Goal: Check status: Check status

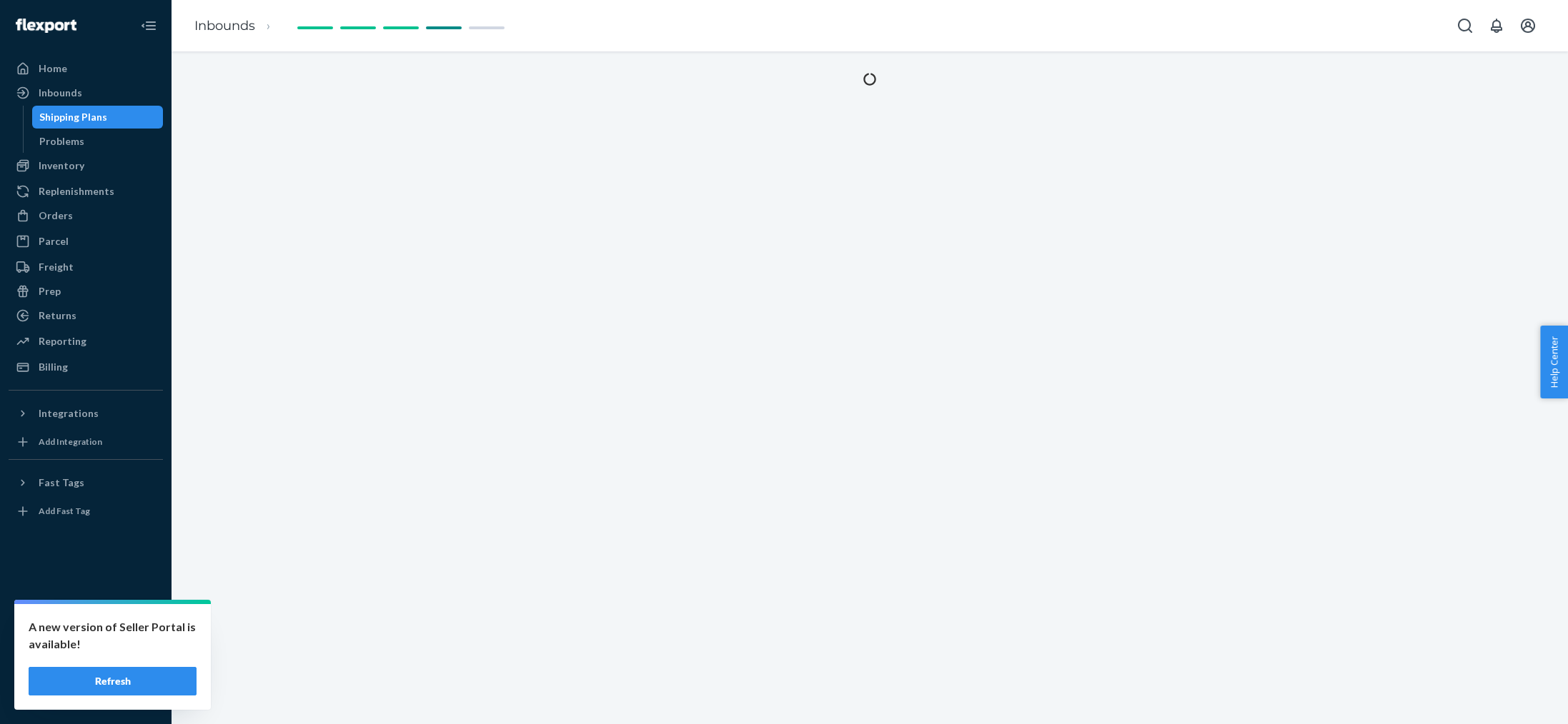
click at [130, 682] on button "Refresh" at bounding box center [112, 682] width 168 height 28
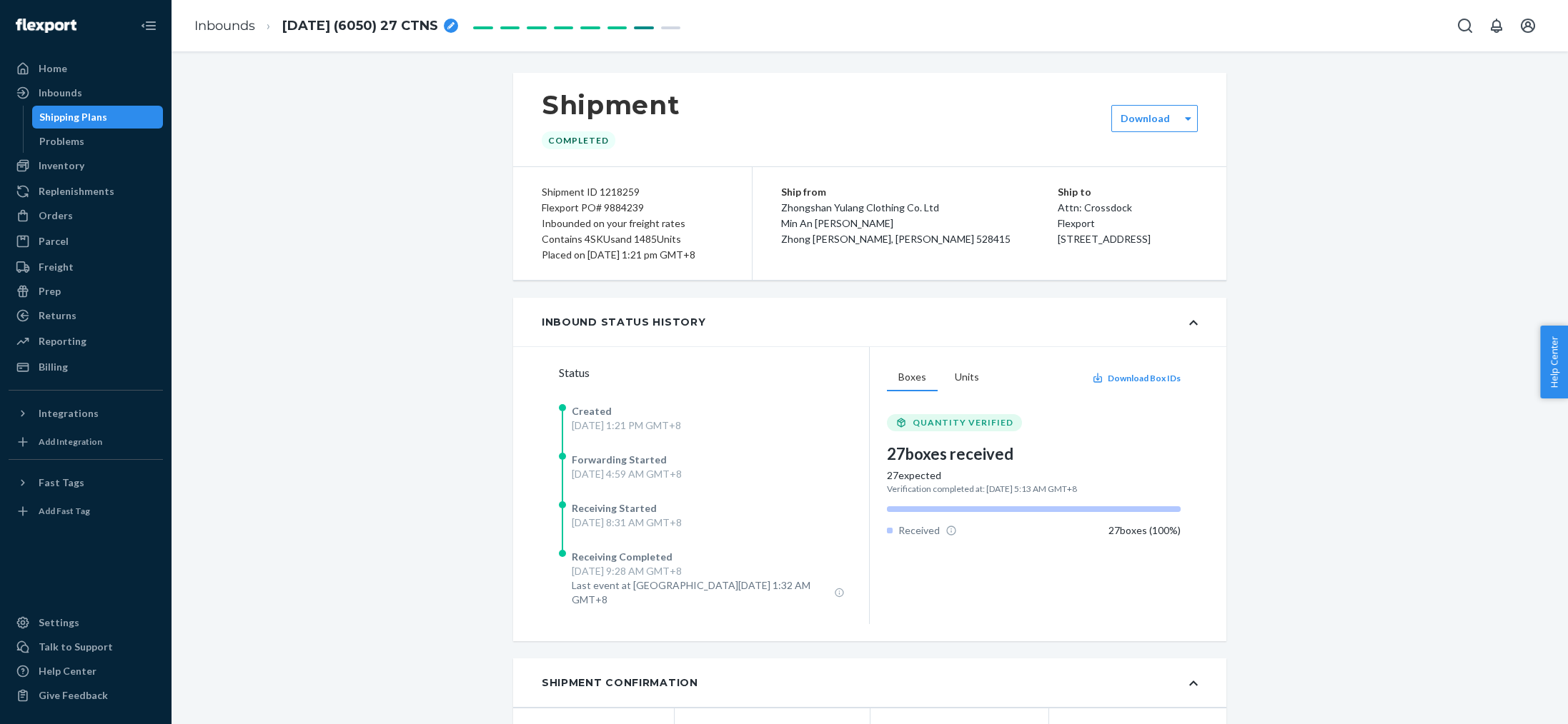
click at [70, 116] on div "Shipping Plans" at bounding box center [73, 116] width 68 height 14
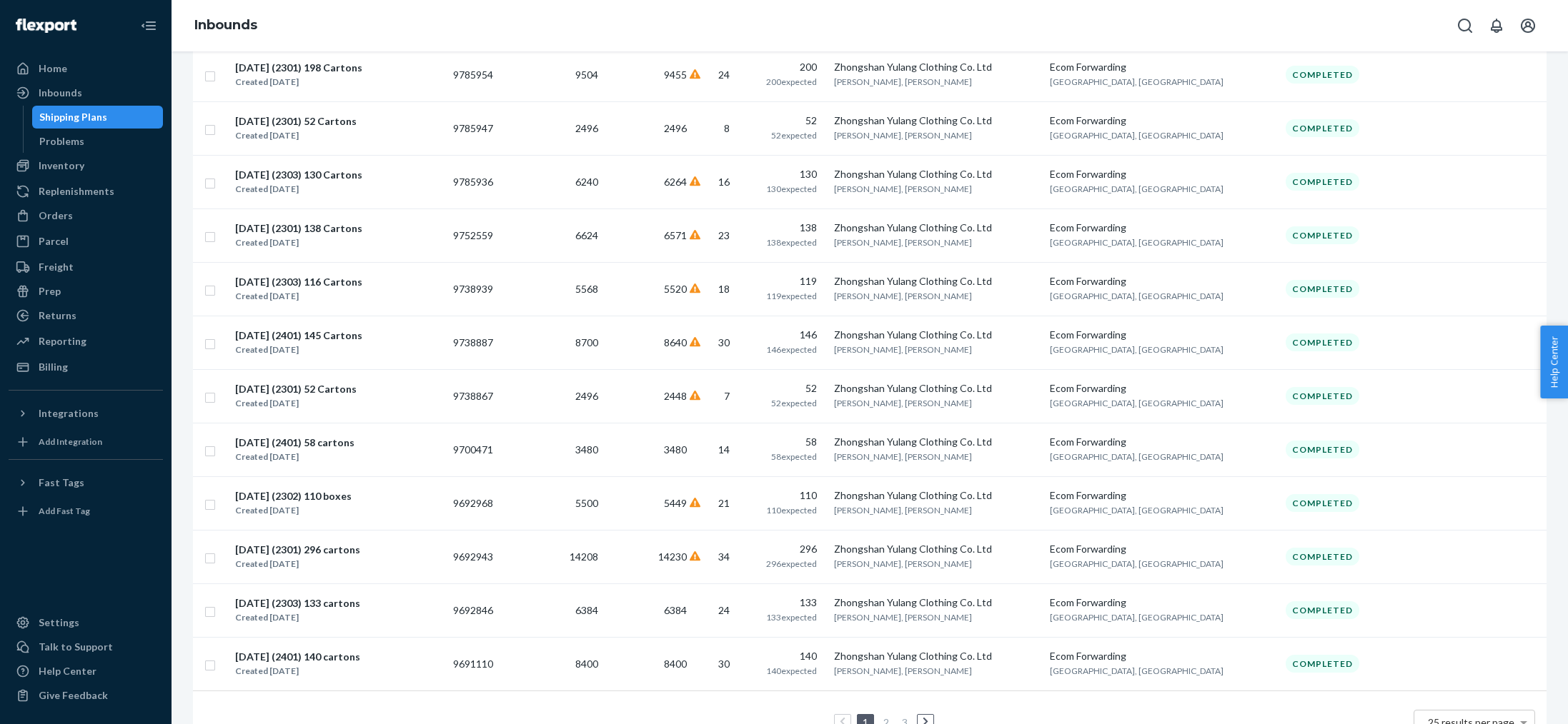
scroll to position [1001, 0]
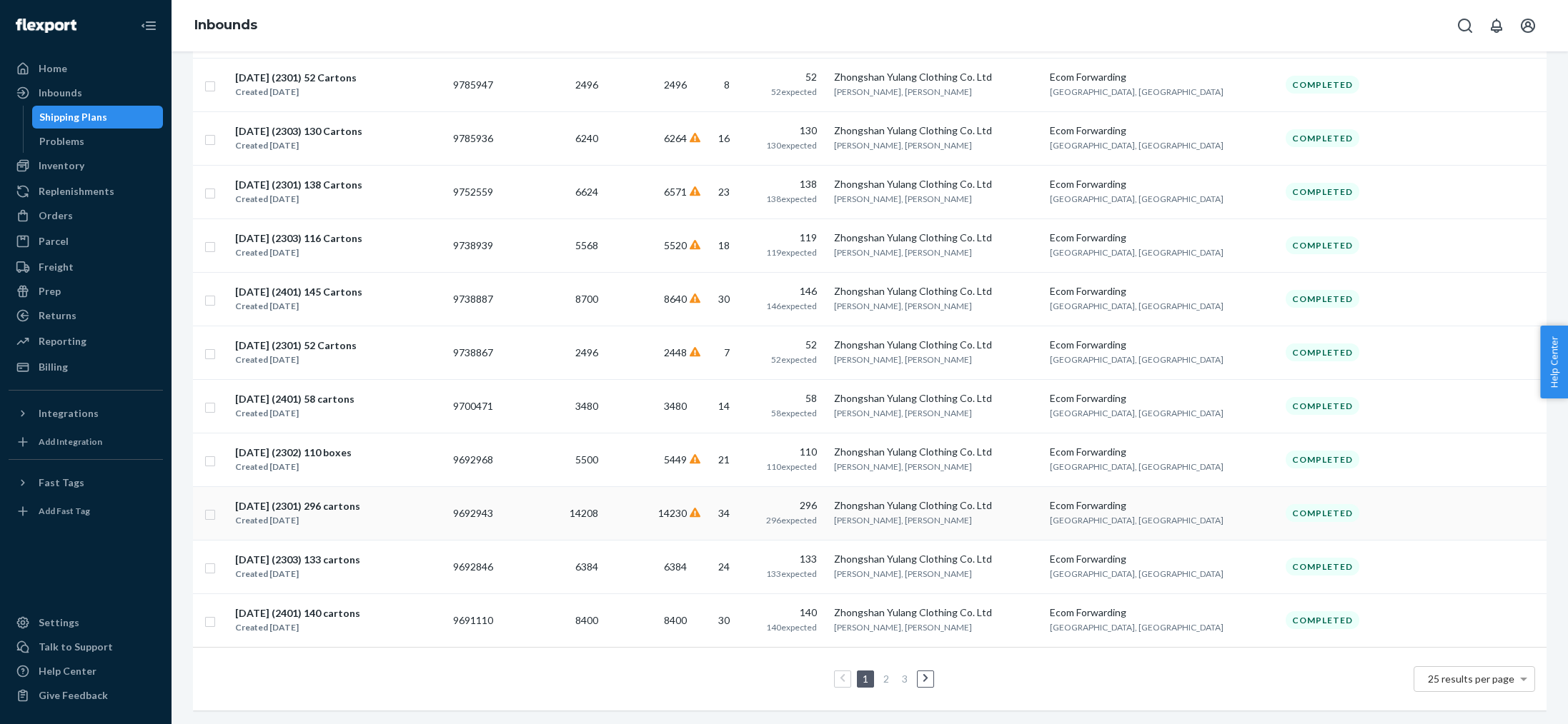
click at [247, 521] on div "Created [DATE]" at bounding box center [297, 520] width 125 height 14
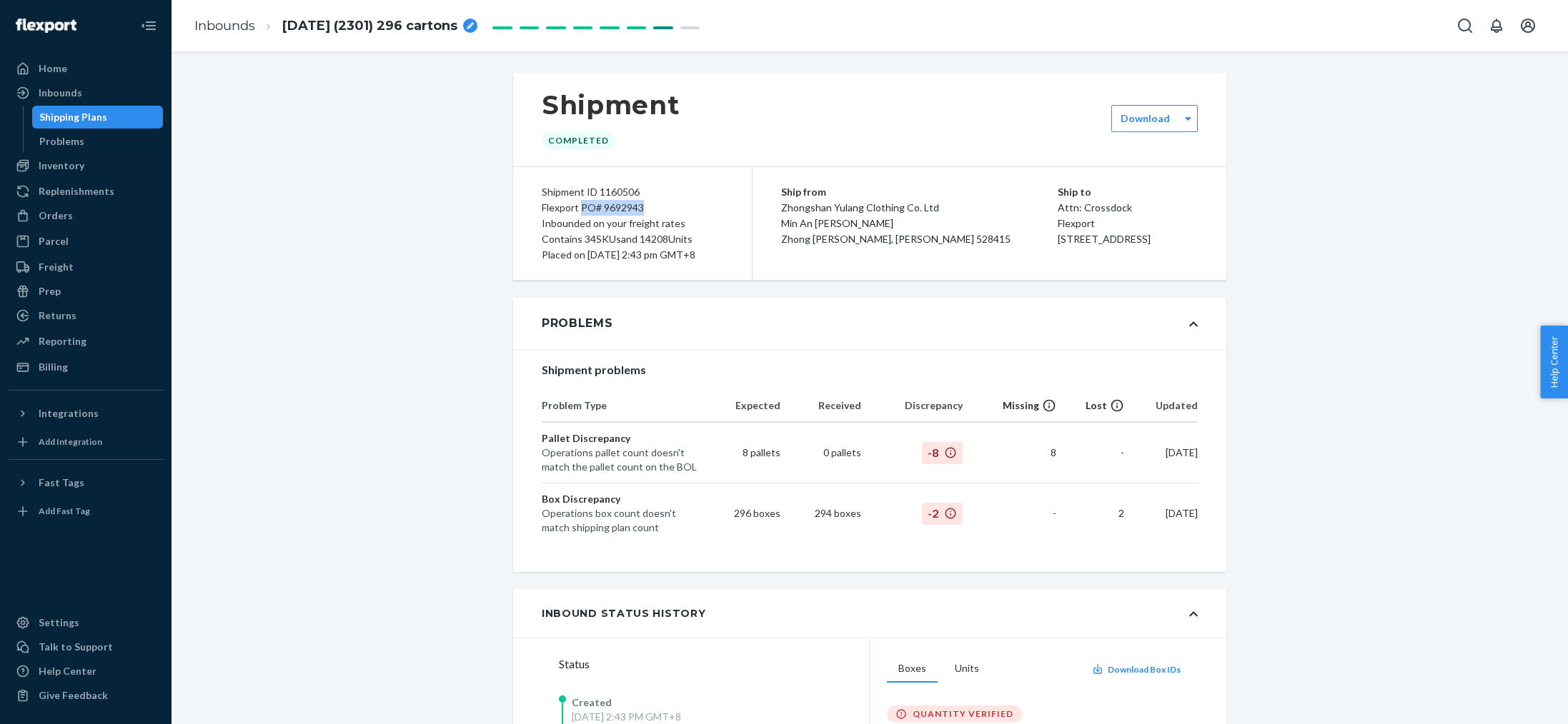
drag, startPoint x: 582, startPoint y: 210, endPoint x: 643, endPoint y: 208, distance: 61.0
click at [644, 210] on div "Flexport PO# 9692943" at bounding box center [632, 208] width 181 height 16
copy div "PO# 9692943"
click at [53, 116] on div "Shipping Plans" at bounding box center [73, 116] width 68 height 14
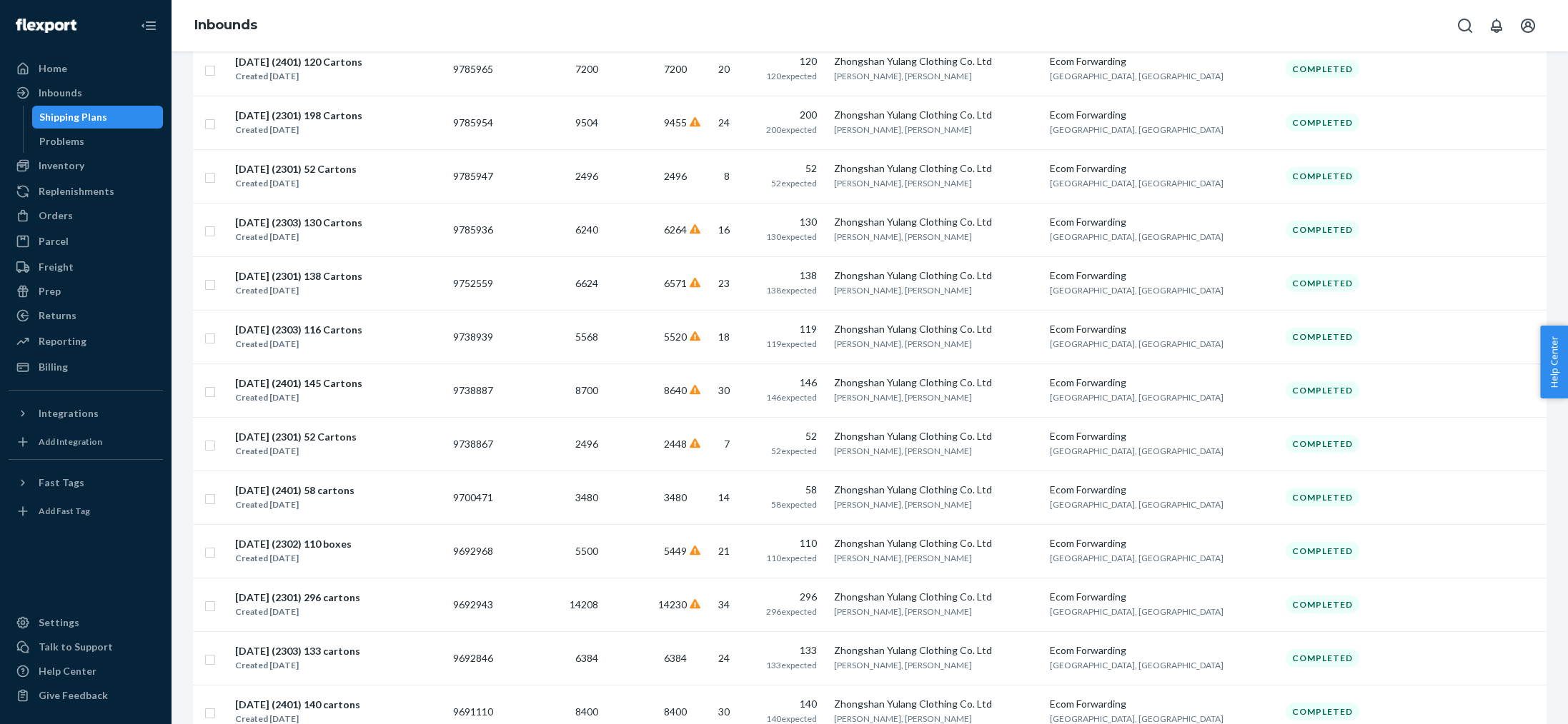
scroll to position [1001, 0]
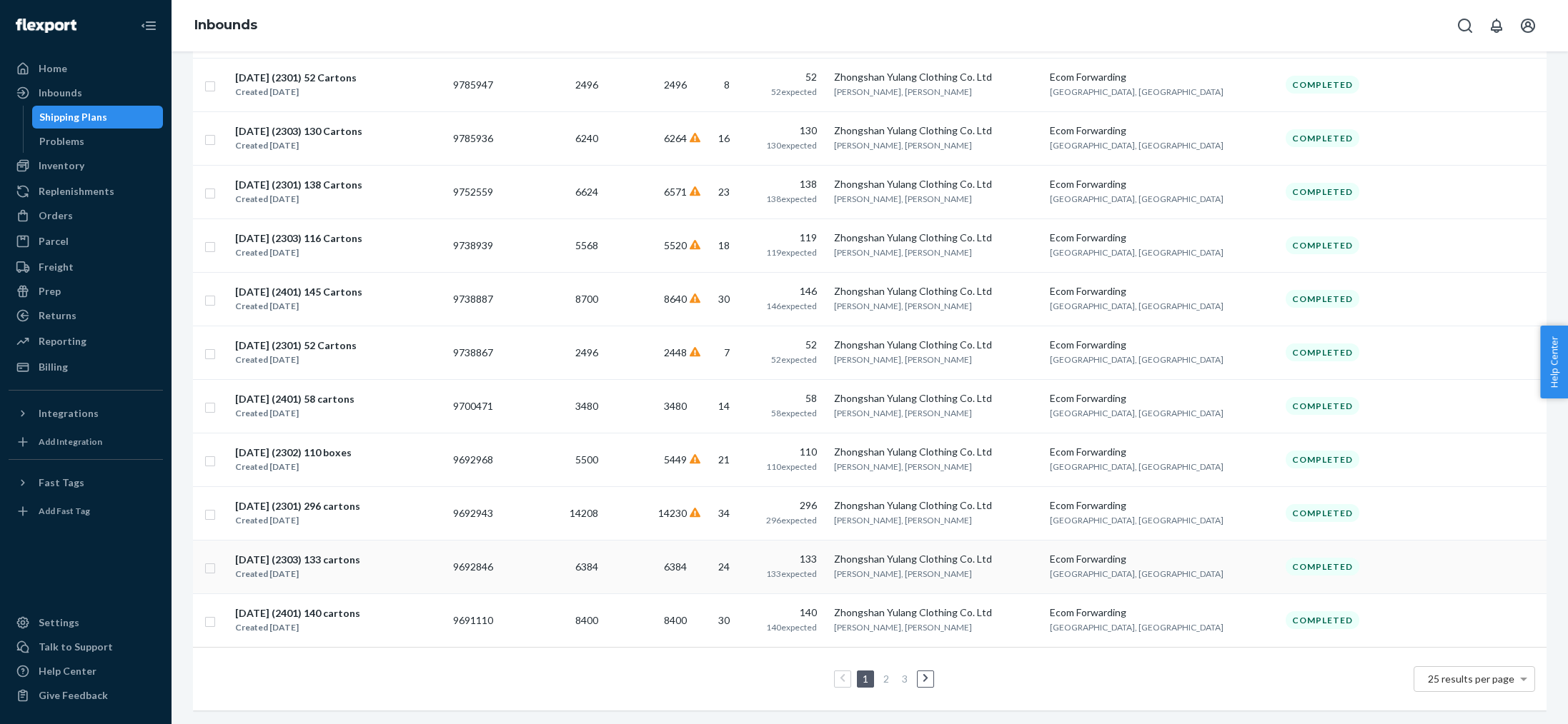
click at [302, 563] on div "[DATE] (2303) 133 cartons" at bounding box center [297, 560] width 125 height 14
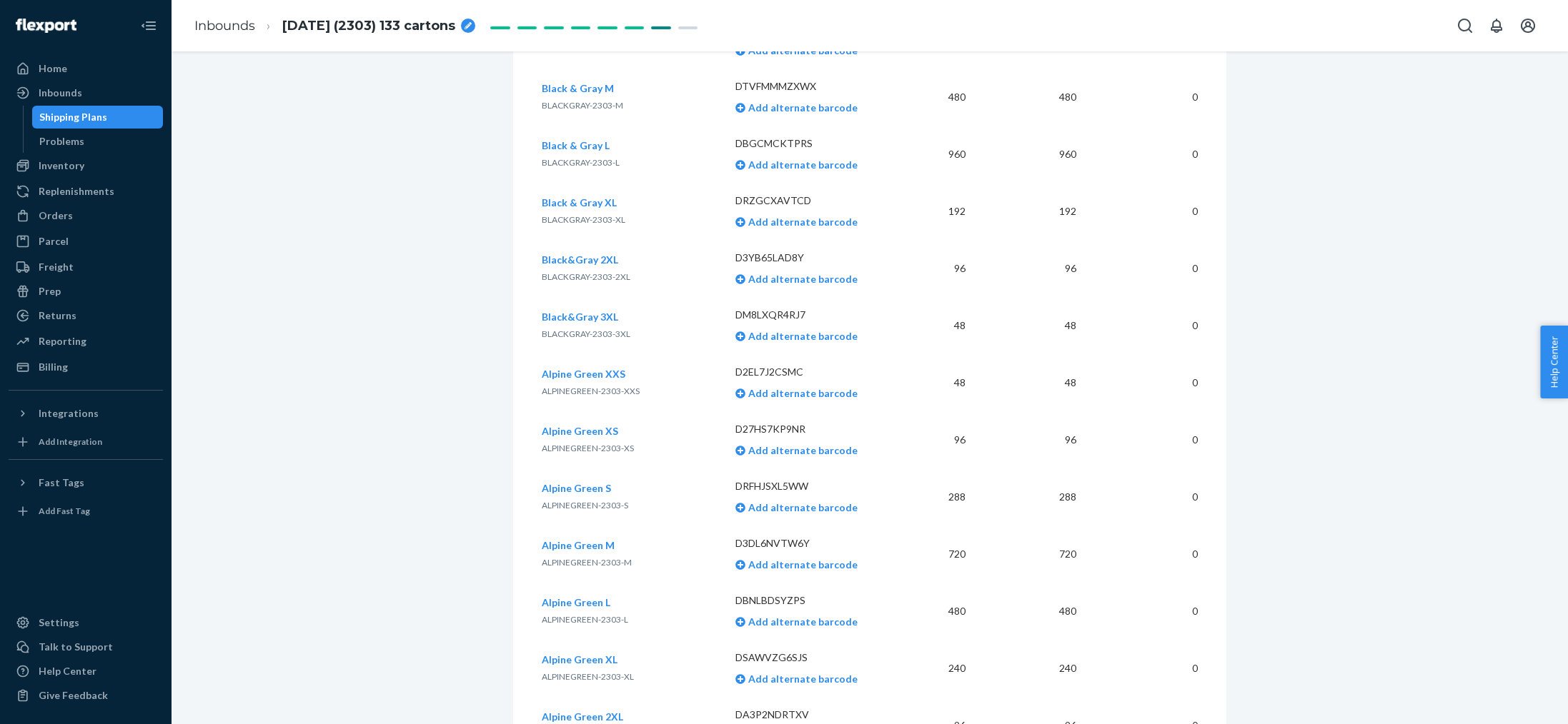
scroll to position [3029, 0]
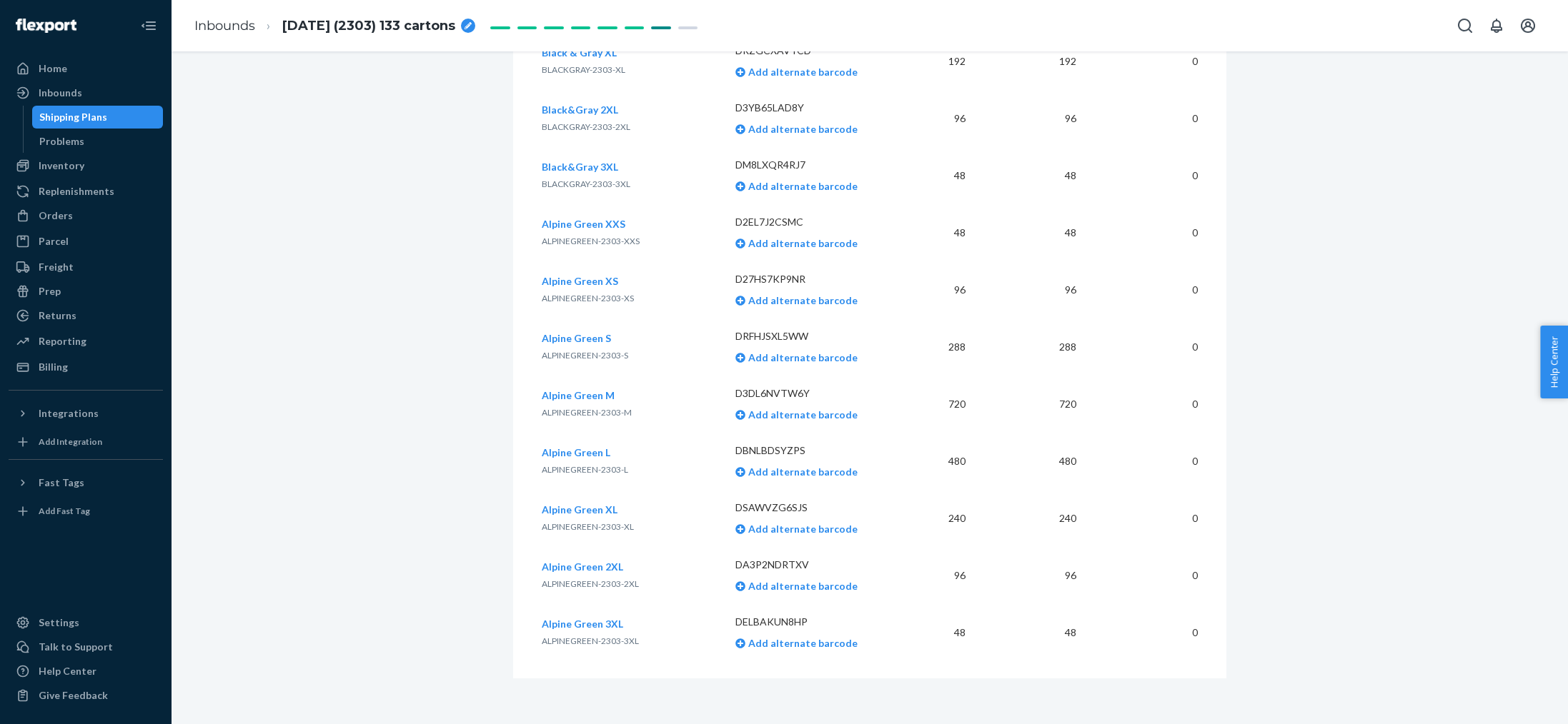
click at [70, 121] on div "Shipping Plans" at bounding box center [73, 116] width 68 height 14
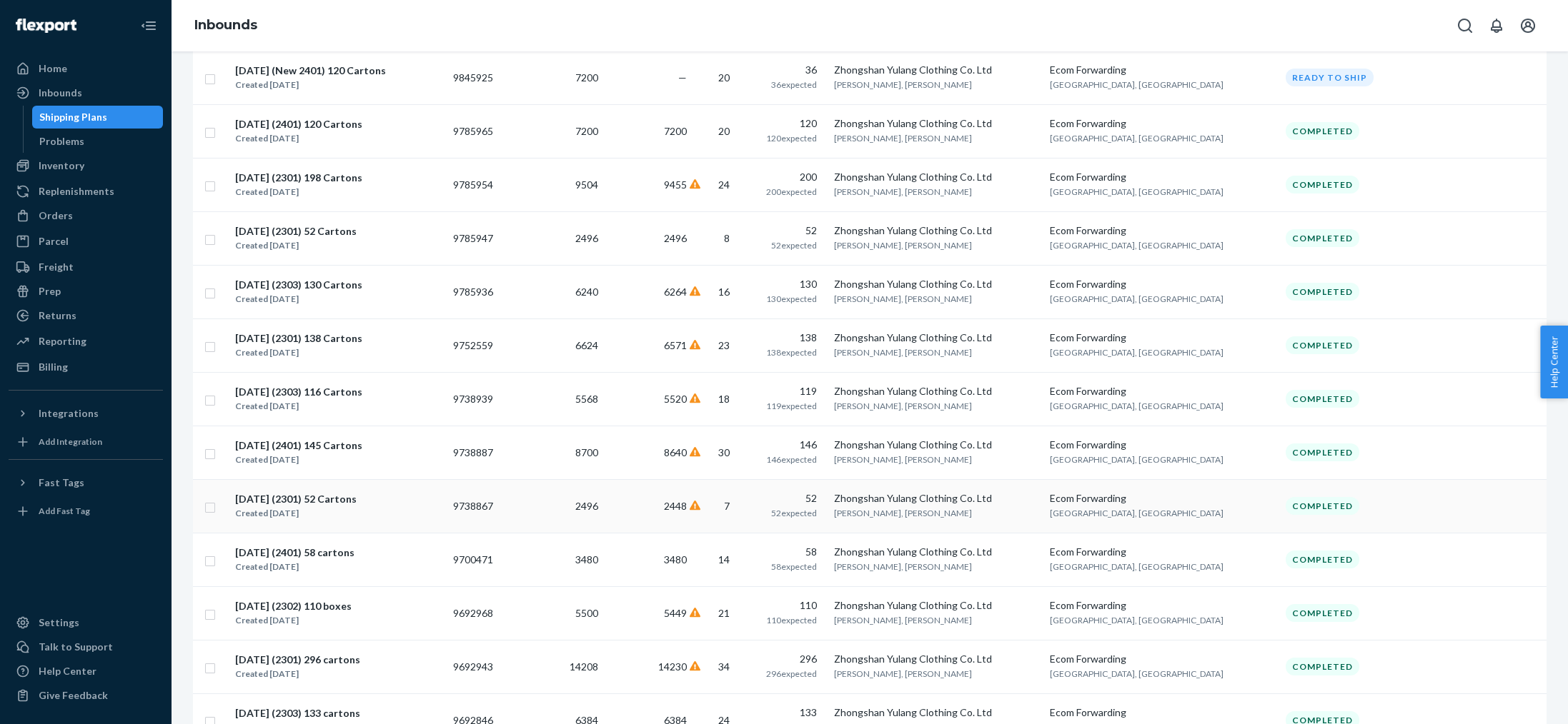
scroll to position [850, 0]
click at [255, 439] on div "[DATE] (2401) 145 Cartons" at bounding box center [298, 443] width 127 height 14
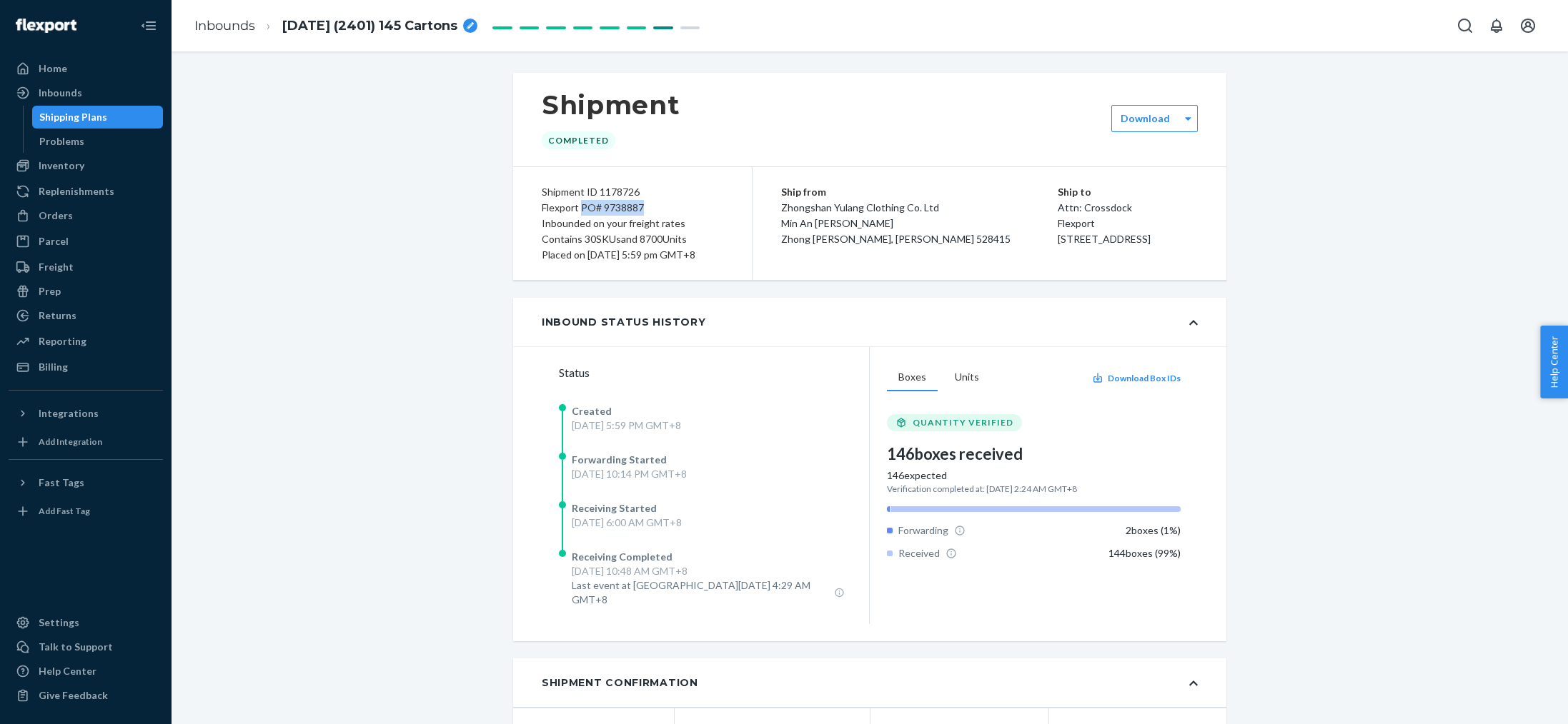
drag, startPoint x: 582, startPoint y: 208, endPoint x: 643, endPoint y: 208, distance: 61.0
click at [643, 208] on div "Flexport PO# 9738887" at bounding box center [632, 208] width 181 height 16
copy div "PO# 9738887"
click at [81, 121] on div "Shipping Plans" at bounding box center [73, 116] width 68 height 14
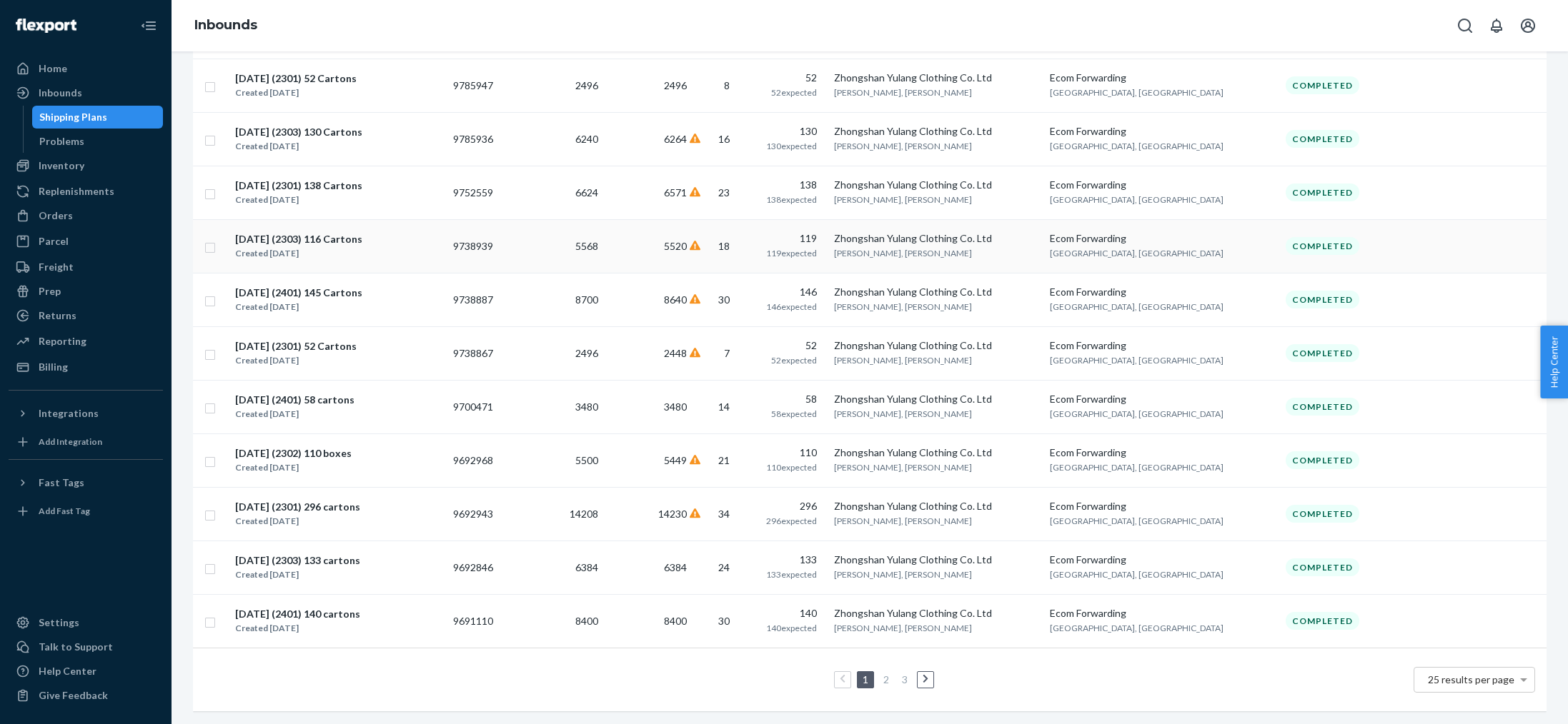
scroll to position [1001, 0]
click at [259, 451] on div "[DATE] (2302) 110 boxes" at bounding box center [293, 453] width 116 height 14
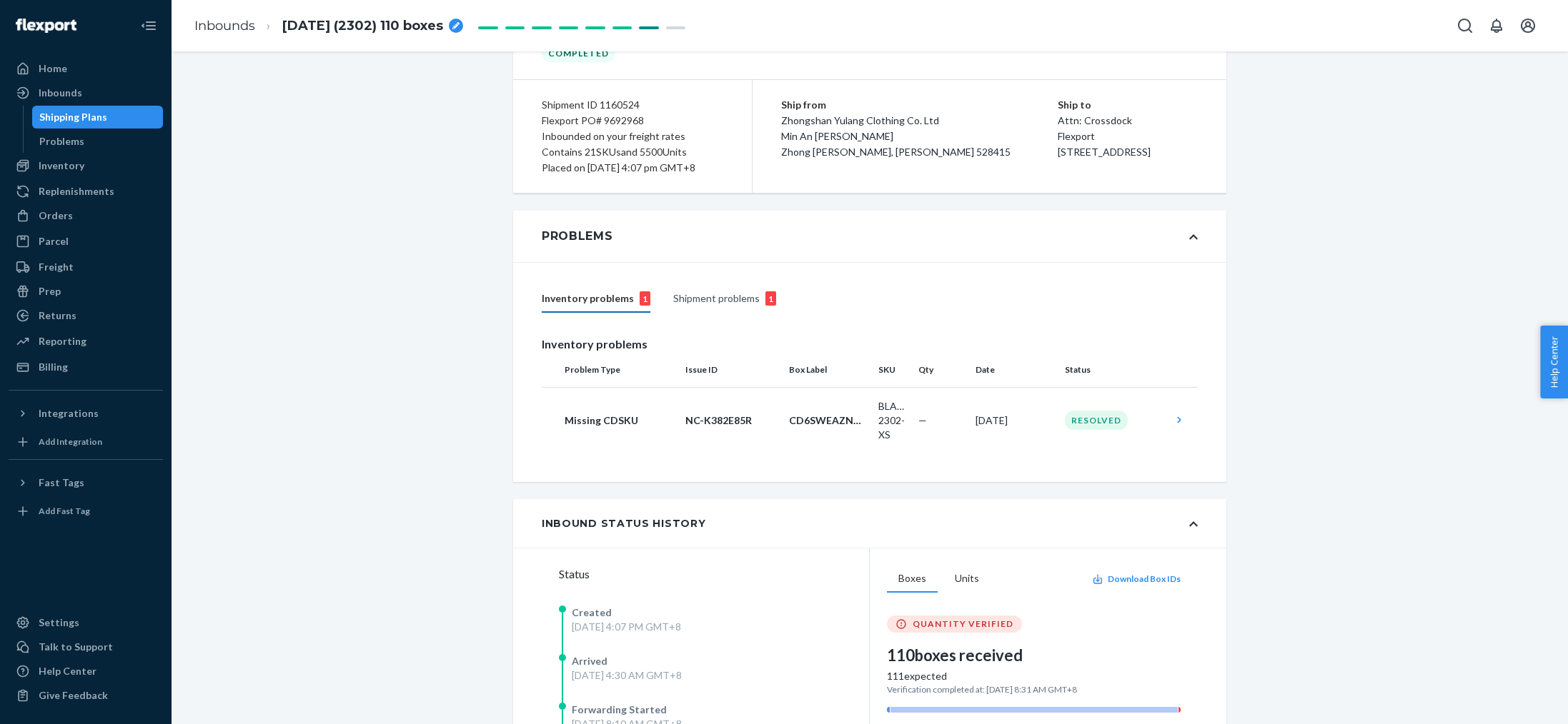
scroll to position [85, 0]
drag, startPoint x: 582, startPoint y: 124, endPoint x: 642, endPoint y: 124, distance: 60.0
click at [642, 124] on div "Flexport PO# 9692968" at bounding box center [632, 122] width 181 height 16
copy div "PO# 9692968"
click at [74, 119] on div "Shipping Plans" at bounding box center [73, 116] width 68 height 14
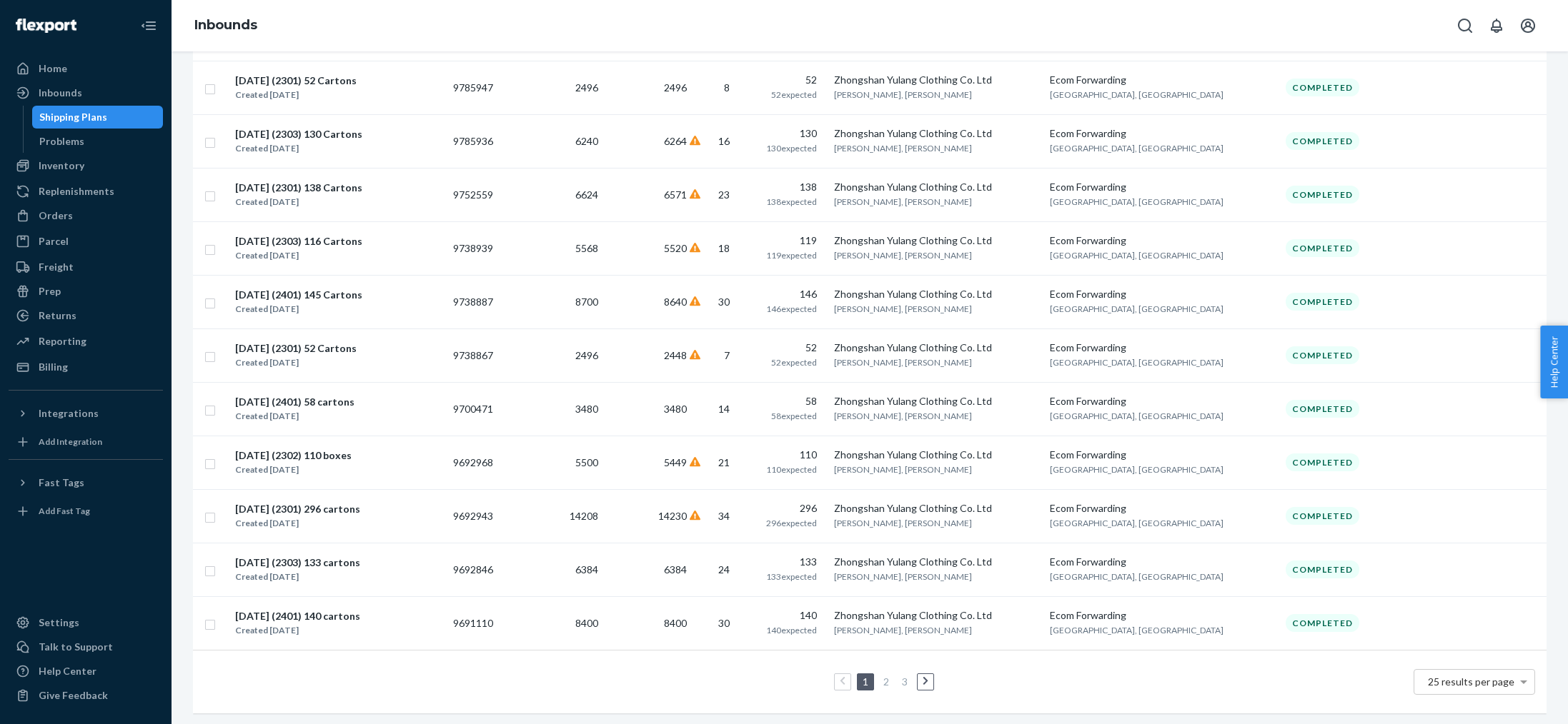
scroll to position [1001, 0]
click at [883, 676] on link "2" at bounding box center [886, 679] width 11 height 12
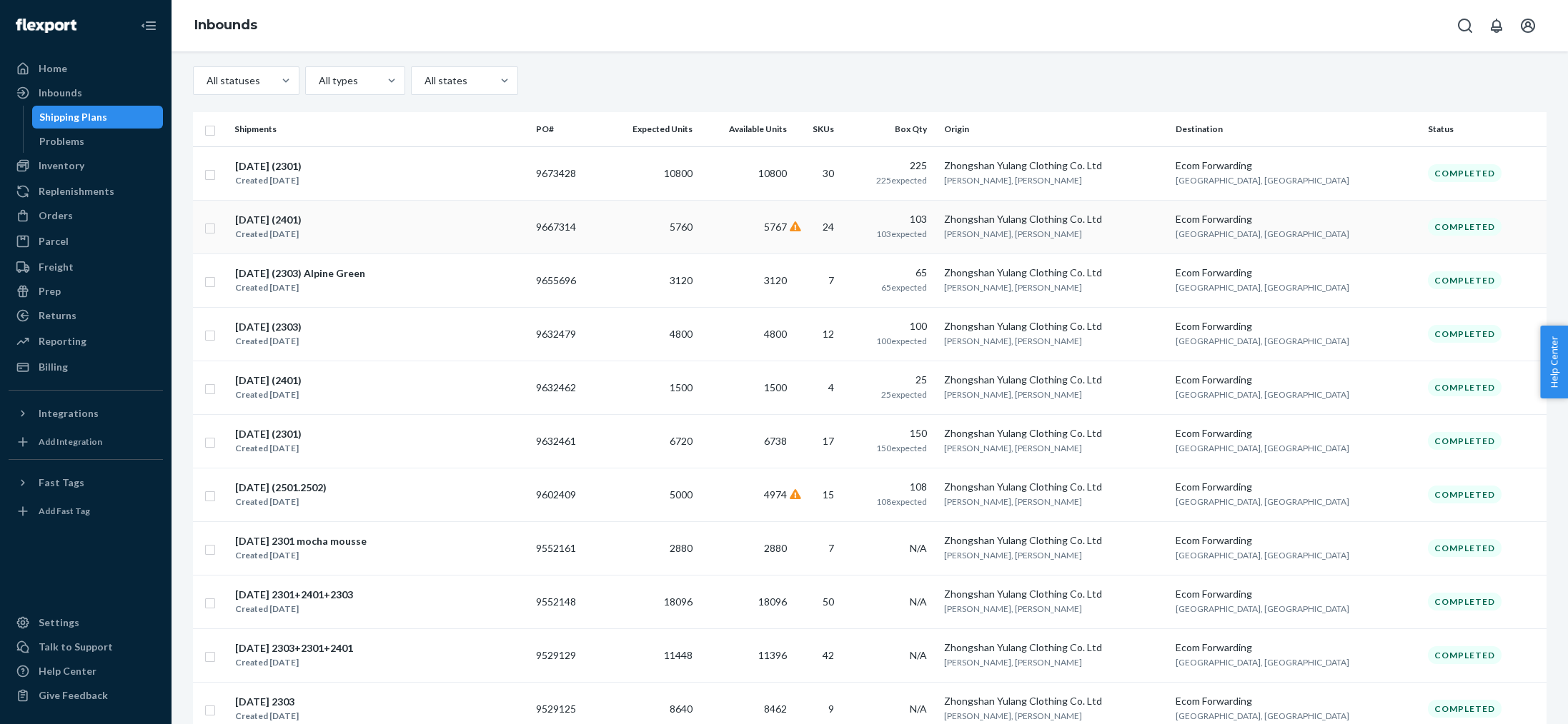
scroll to position [171, 0]
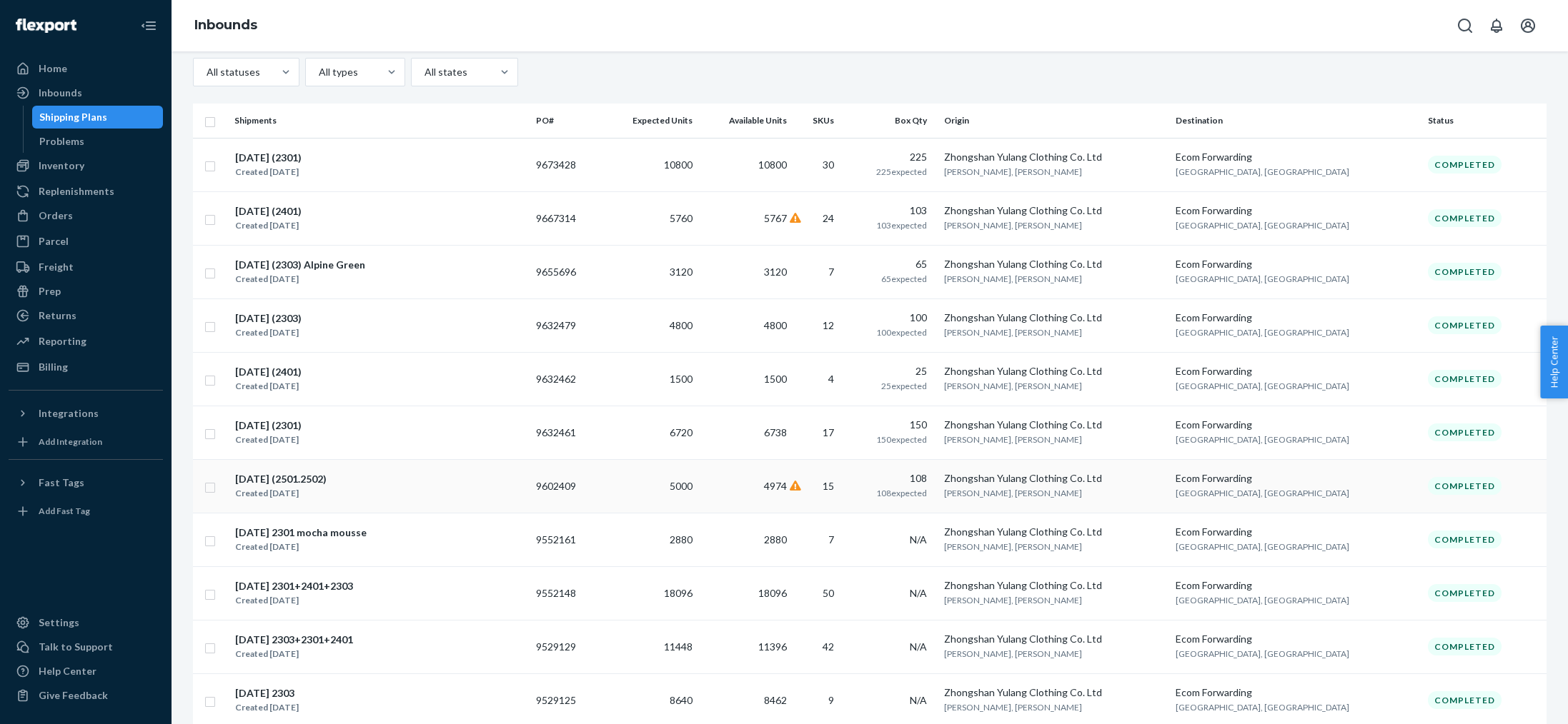
click at [288, 479] on div "[DATE] (2501.2502)" at bounding box center [280, 479] width 91 height 14
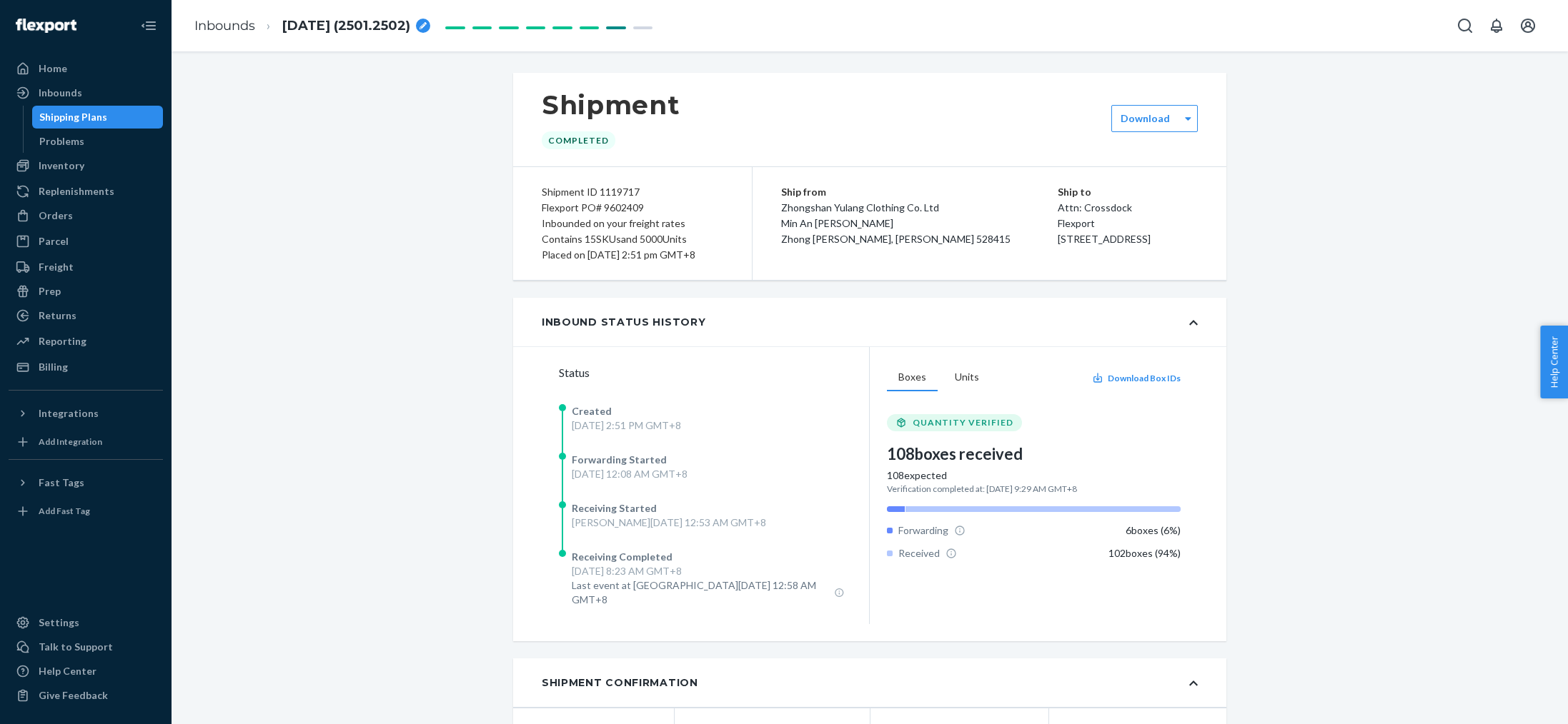
drag, startPoint x: 583, startPoint y: 208, endPoint x: 626, endPoint y: 208, distance: 43.0
click at [626, 208] on div "Flexport PO# 9602409" at bounding box center [632, 208] width 181 height 16
drag, startPoint x: 582, startPoint y: 210, endPoint x: 644, endPoint y: 210, distance: 62.0
click at [644, 210] on div "Flexport PO# 9602409" at bounding box center [632, 208] width 181 height 16
copy div "PO# 9602409"
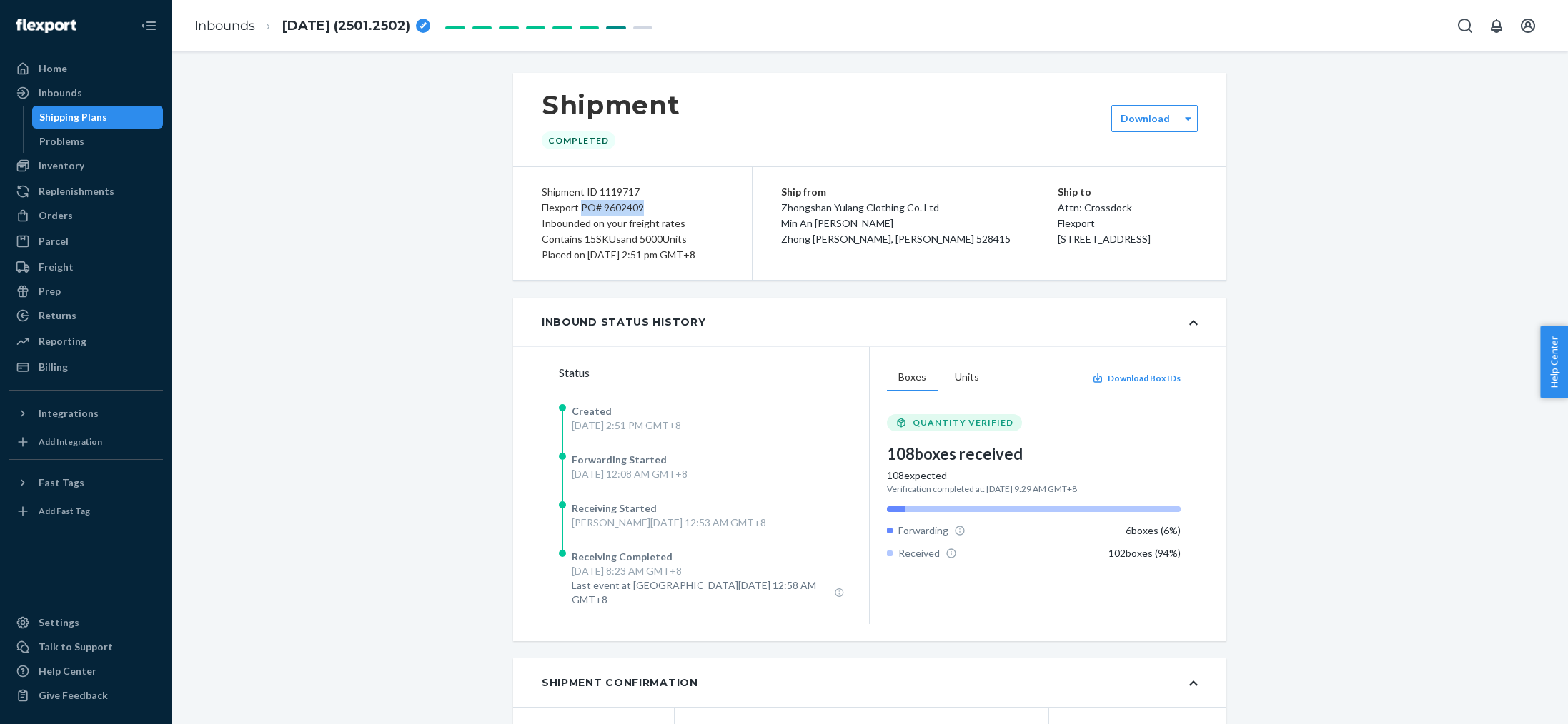
click at [81, 121] on div "Shipping Plans" at bounding box center [73, 116] width 68 height 14
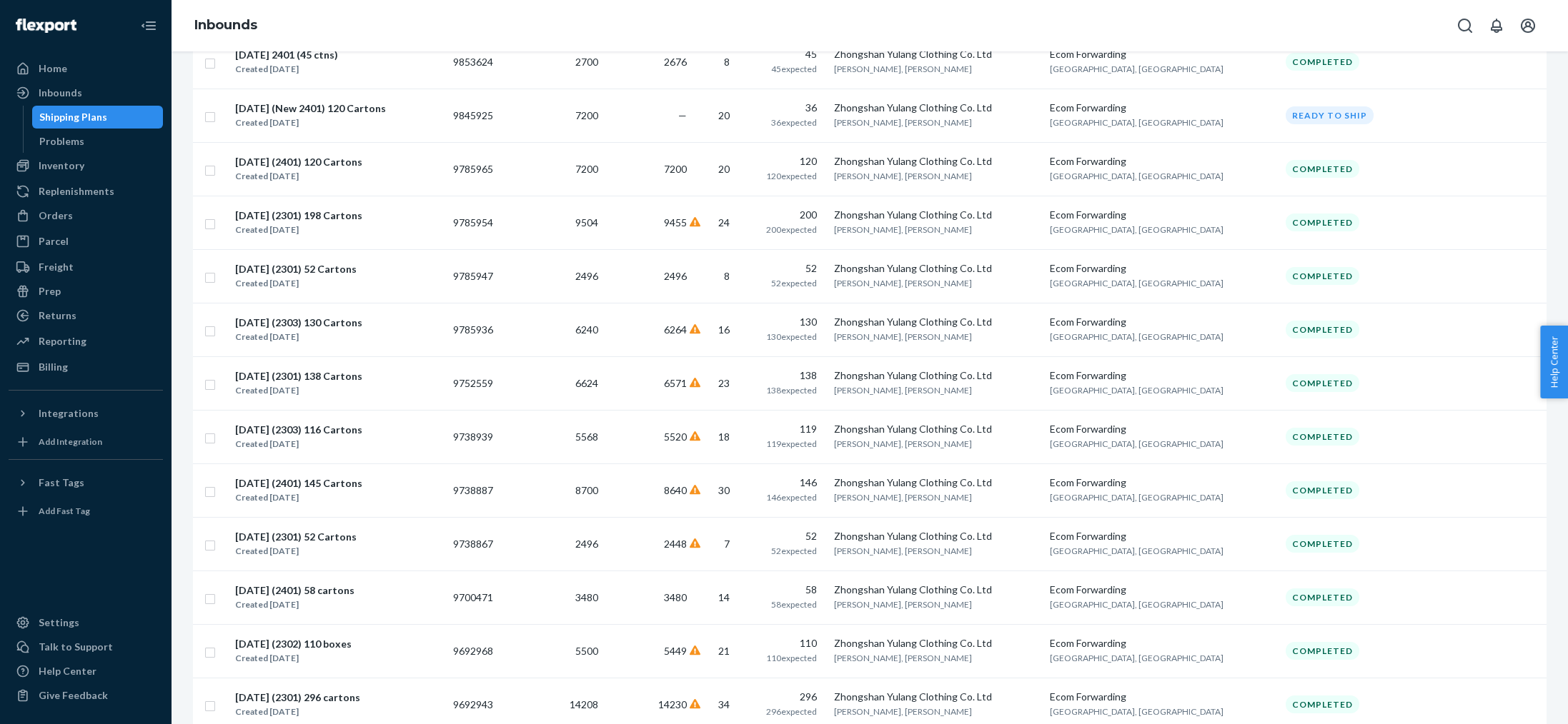
scroll to position [811, 0]
click at [497, 386] on td "9752559" at bounding box center [480, 380] width 66 height 54
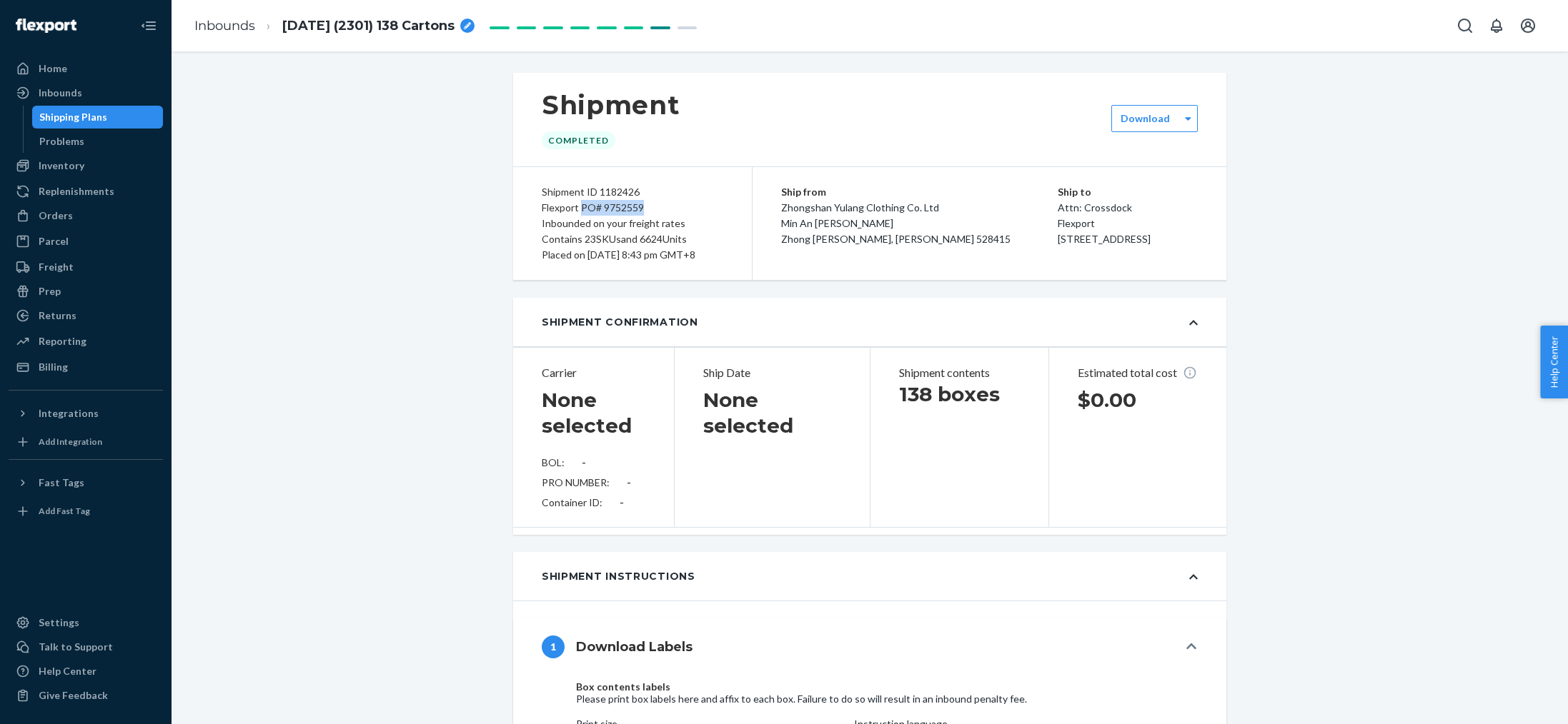
drag, startPoint x: 582, startPoint y: 207, endPoint x: 645, endPoint y: 208, distance: 63.0
click at [645, 208] on div "Flexport PO# 9752559" at bounding box center [632, 208] width 181 height 16
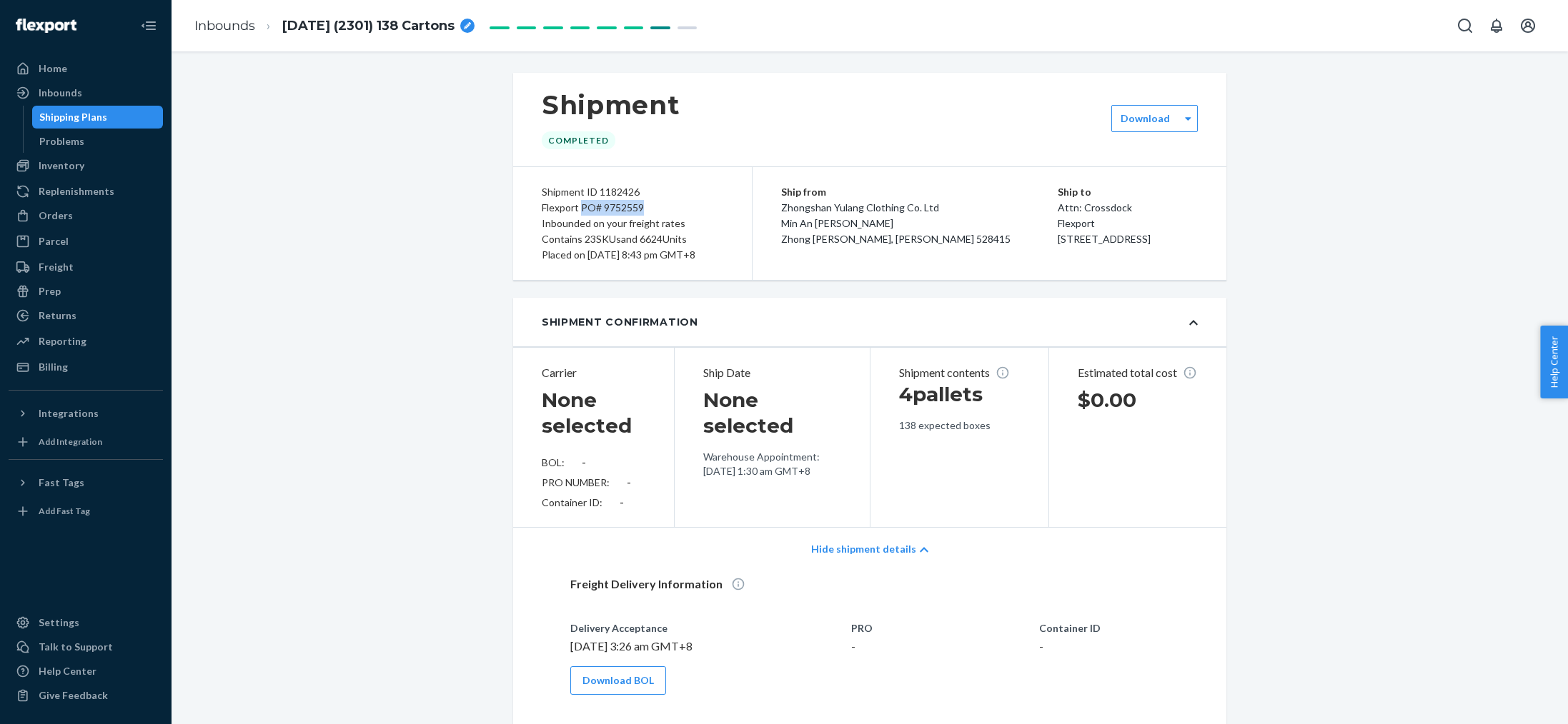
copy div "PO# 9752559"
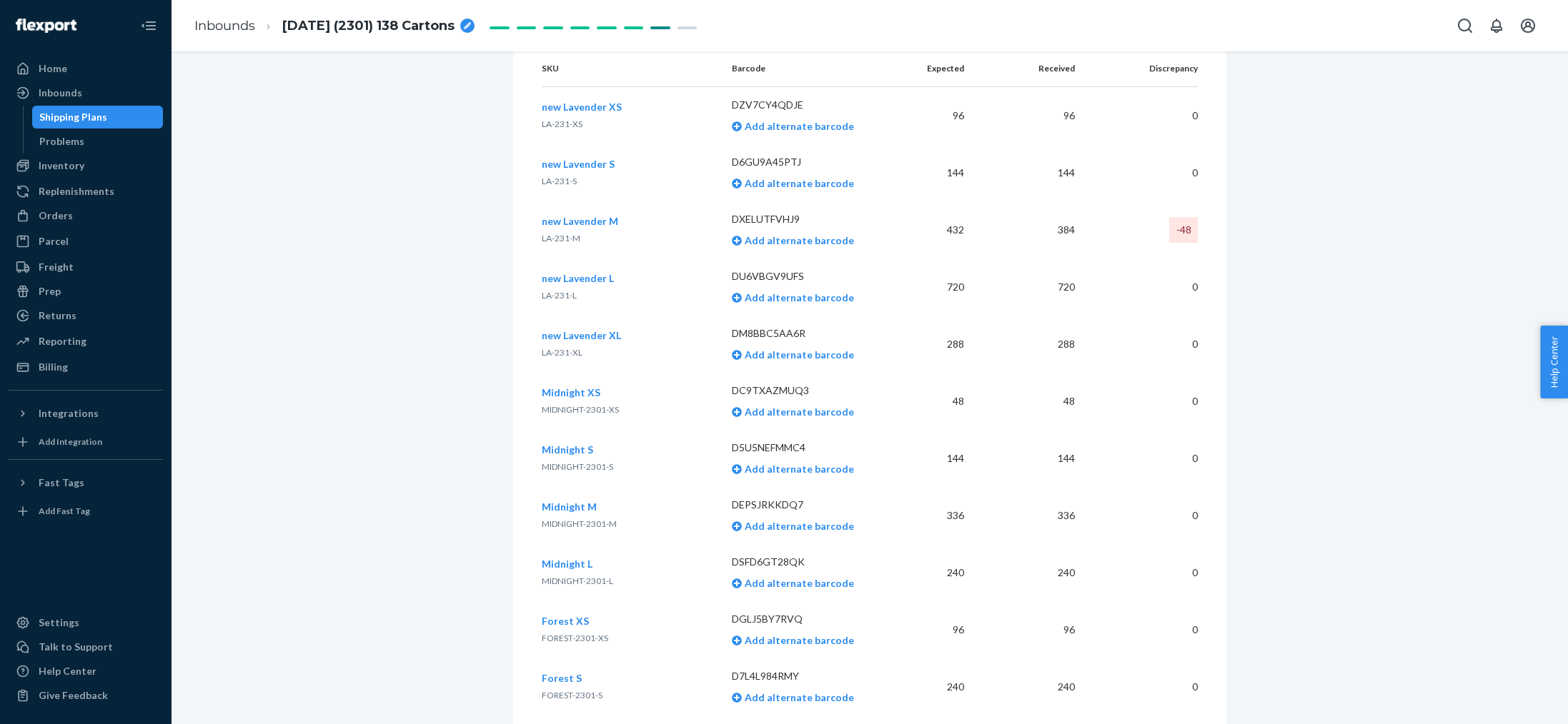
scroll to position [2767, 0]
